Goal: Check status: Check status

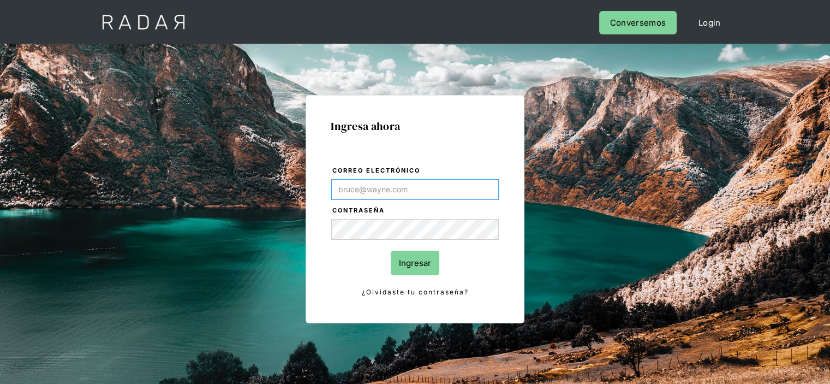
click at [395, 189] on input "Correo electrónico" at bounding box center [415, 189] width 168 height 21
paste input "[EMAIL_ADDRESS][DOMAIN_NAME]"
type input "[EMAIL_ADDRESS][DOMAIN_NAME]"
click at [413, 263] on input "Ingresar" at bounding box center [415, 263] width 49 height 25
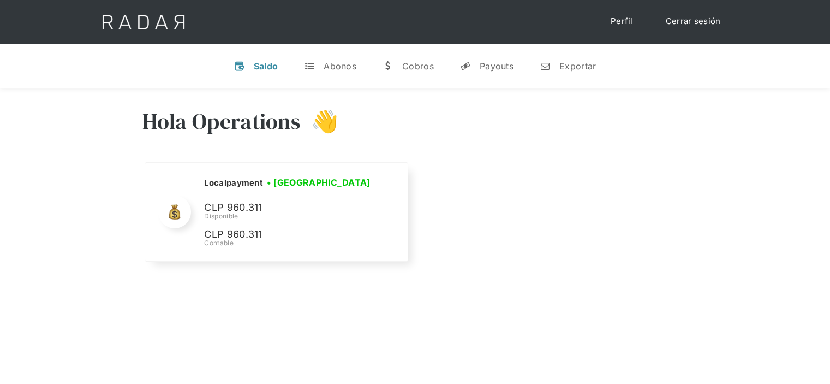
click at [522, 248] on div "Nombre de la empresa • Conectada • Desconectada N/A Disponible N/A Contable Loc…" at bounding box center [415, 219] width 546 height 114
click at [567, 169] on div "Nombre de la empresa • Conectada • Desconectada N/A Disponible N/A Contable Loc…" at bounding box center [415, 219] width 546 height 114
click at [225, 212] on div "Disponible" at bounding box center [288, 215] width 170 height 10
click at [236, 227] on p "CLP 960.311" at bounding box center [285, 233] width 164 height 16
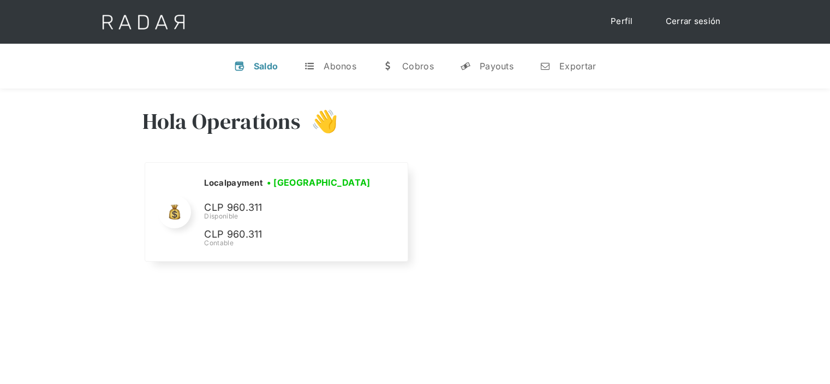
drag, startPoint x: 416, startPoint y: 214, endPoint x: 579, endPoint y: 105, distance: 195.6
click at [416, 214] on div "Nombre de la empresa • Conectada • Desconectada N/A Disponible N/A Contable Loc…" at bounding box center [415, 219] width 546 height 114
click at [525, 253] on div "Nombre de la empresa • Conectada • Desconectada N/A Disponible N/A Contable Loc…" at bounding box center [415, 219] width 546 height 114
click at [590, 218] on div "Nombre de la empresa • Conectada • Desconectada N/A Disponible N/A Contable Loc…" at bounding box center [415, 219] width 546 height 114
click at [421, 317] on div "Hola Operations 👋 Cargando tus cuentas... Nombre de la empresa • Conectada • De…" at bounding box center [415, 280] width 830 height 384
